Goal: Find specific page/section

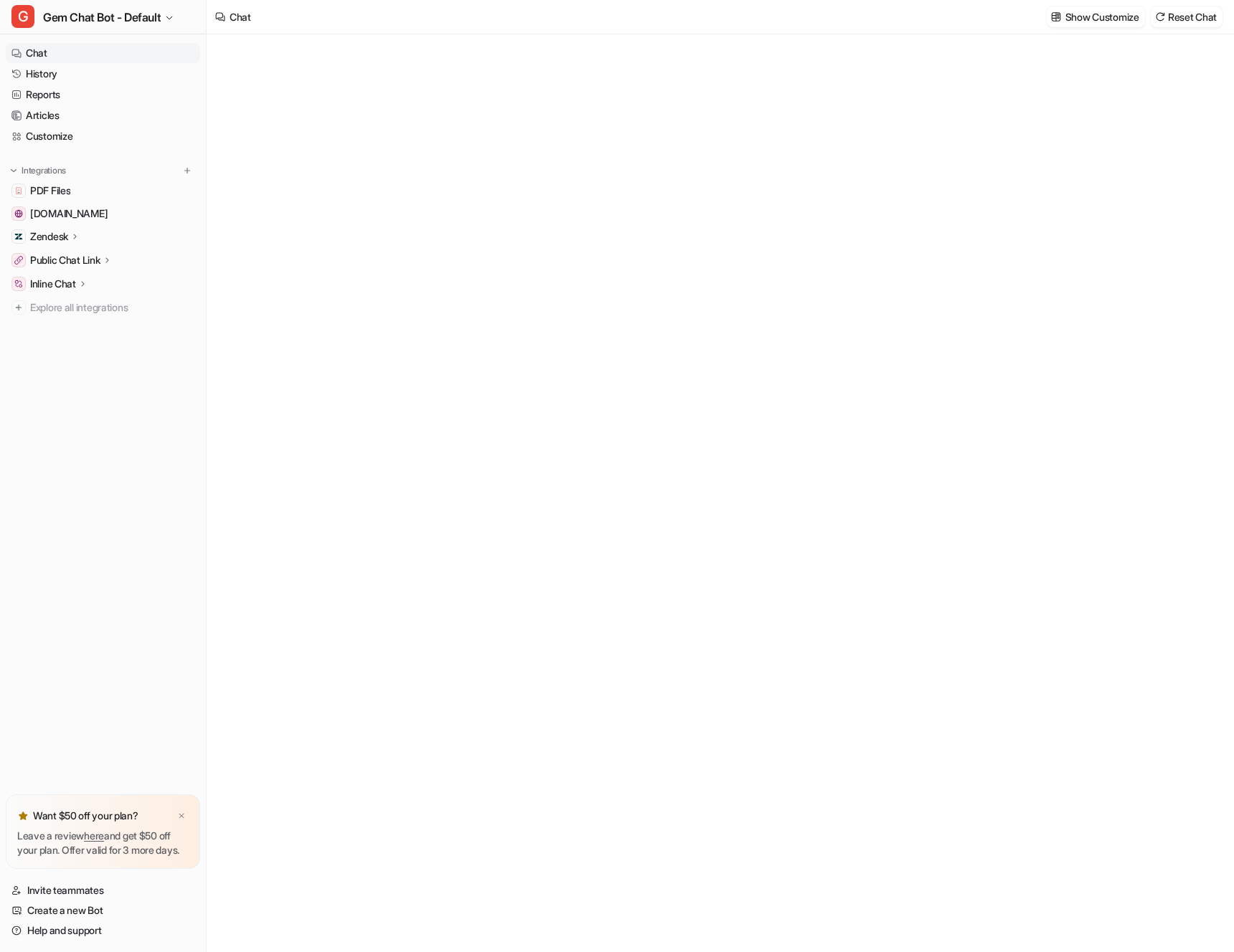
type textarea "**********"
click at [150, 81] on link "History" at bounding box center [103, 74] width 194 height 20
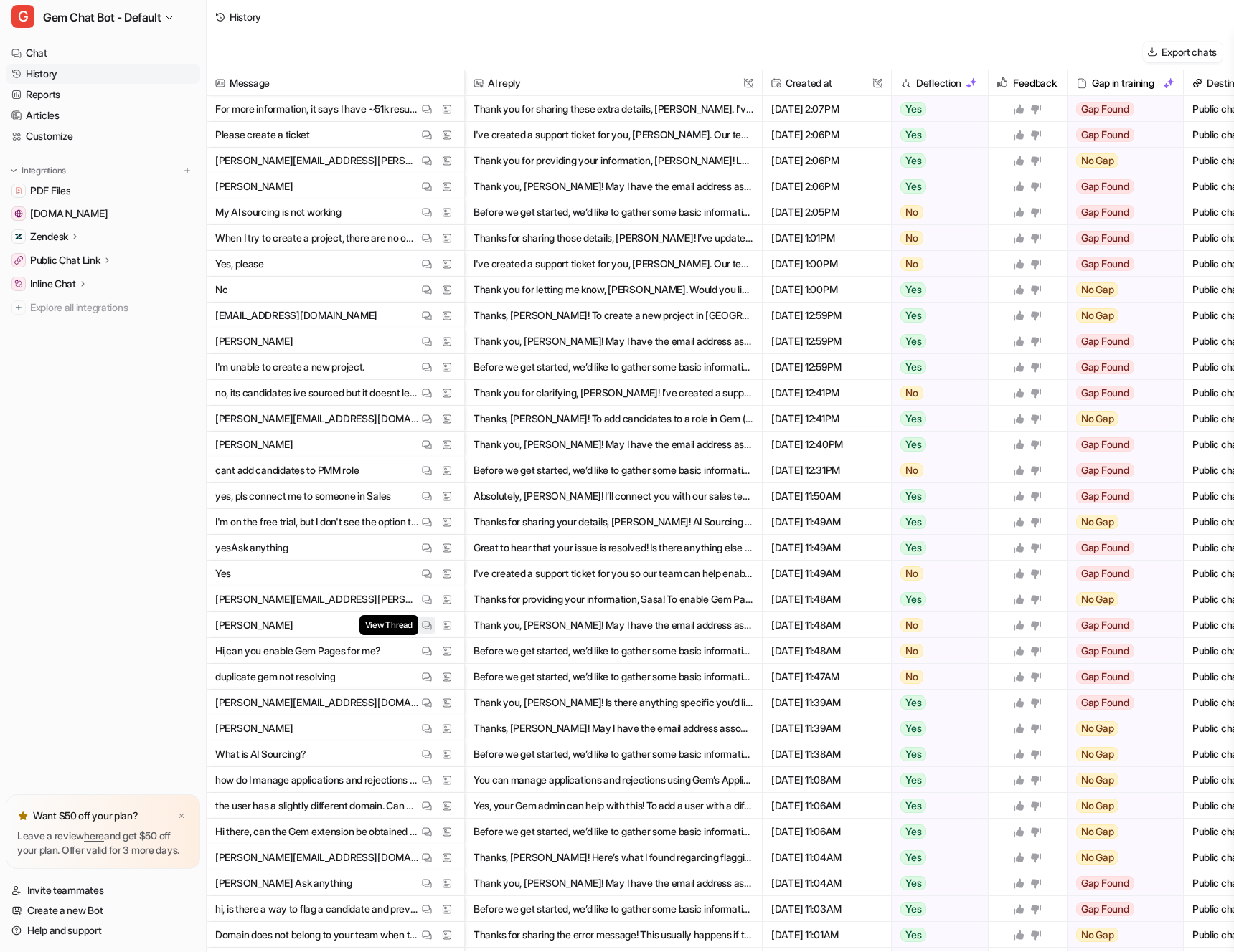
click at [426, 620] on img at bounding box center [427, 625] width 10 height 11
